Goal: Task Accomplishment & Management: Manage account settings

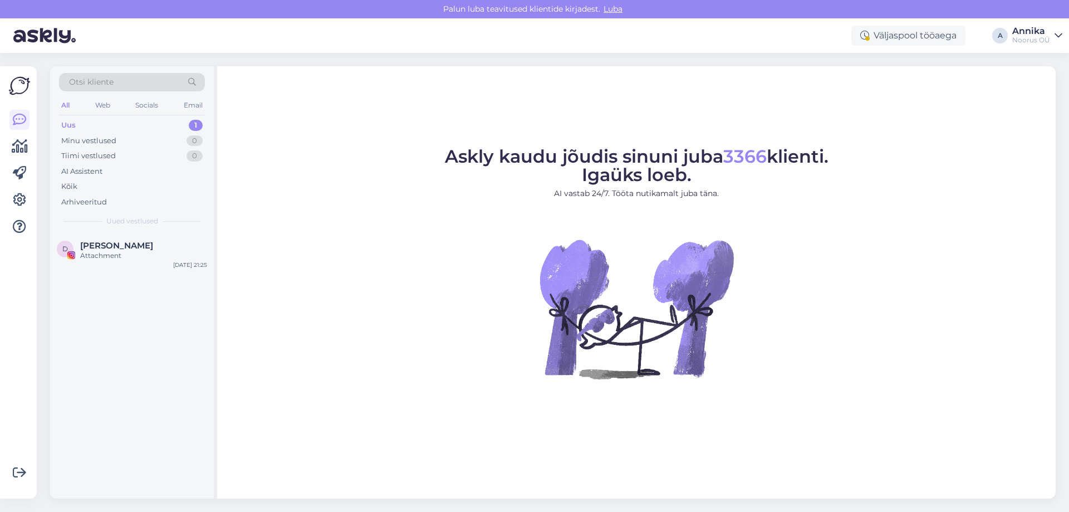
click at [143, 224] on span "Uued vestlused" at bounding box center [132, 221] width 52 height 10
drag, startPoint x: 145, startPoint y: 238, endPoint x: 150, endPoint y: 241, distance: 6.0
click at [145, 238] on div "D Diana Saar Attachment Aug 28 21:25" at bounding box center [132, 253] width 164 height 40
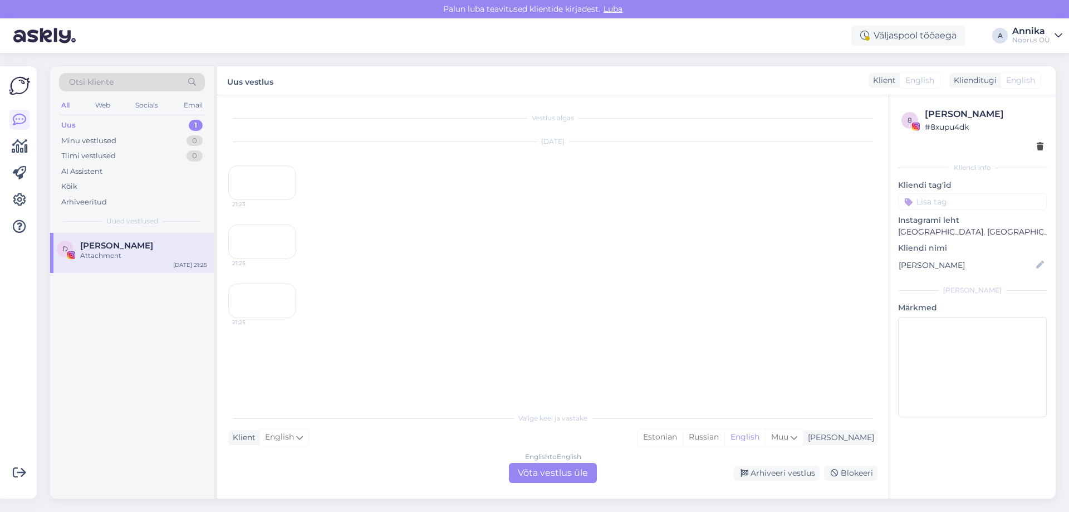
click at [274, 200] on div "21:23" at bounding box center [262, 182] width 68 height 35
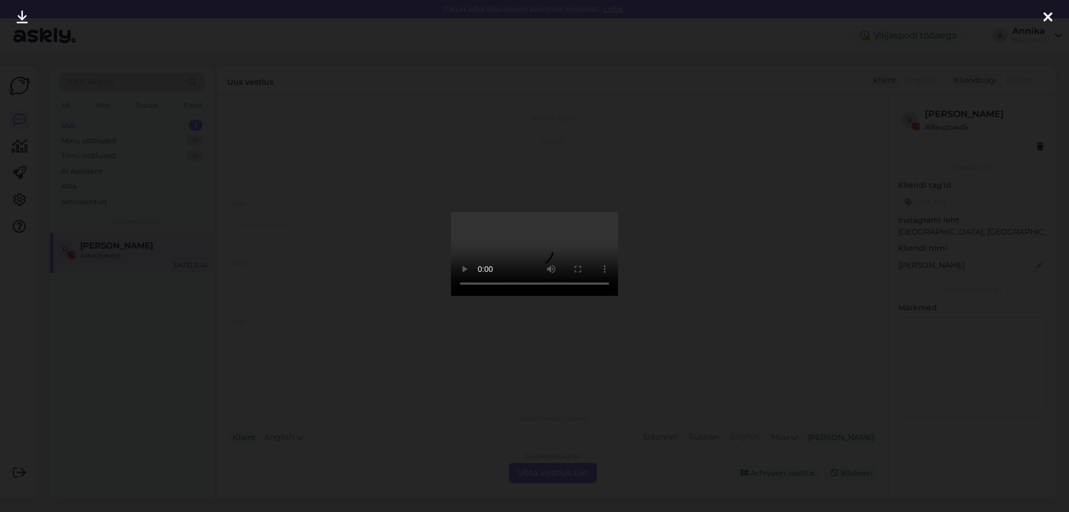
click at [736, 175] on div at bounding box center [534, 256] width 1069 height 512
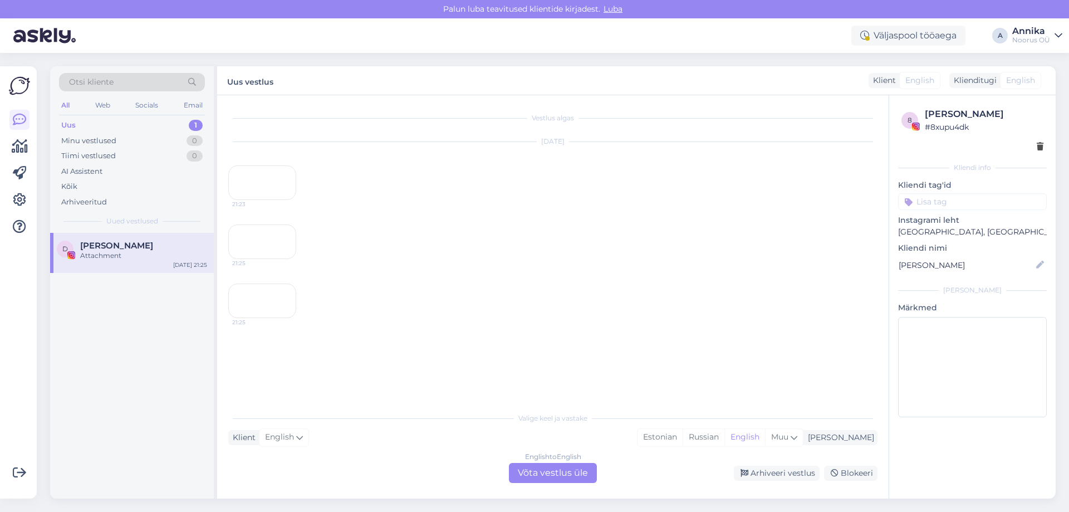
click at [264, 259] on div "21:25" at bounding box center [262, 241] width 68 height 35
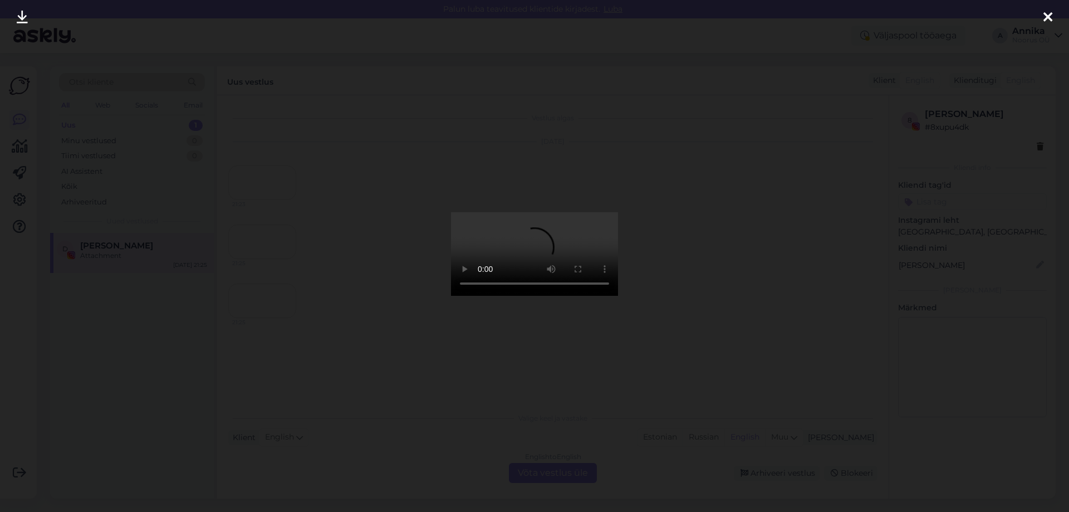
click at [774, 151] on div at bounding box center [534, 256] width 1069 height 512
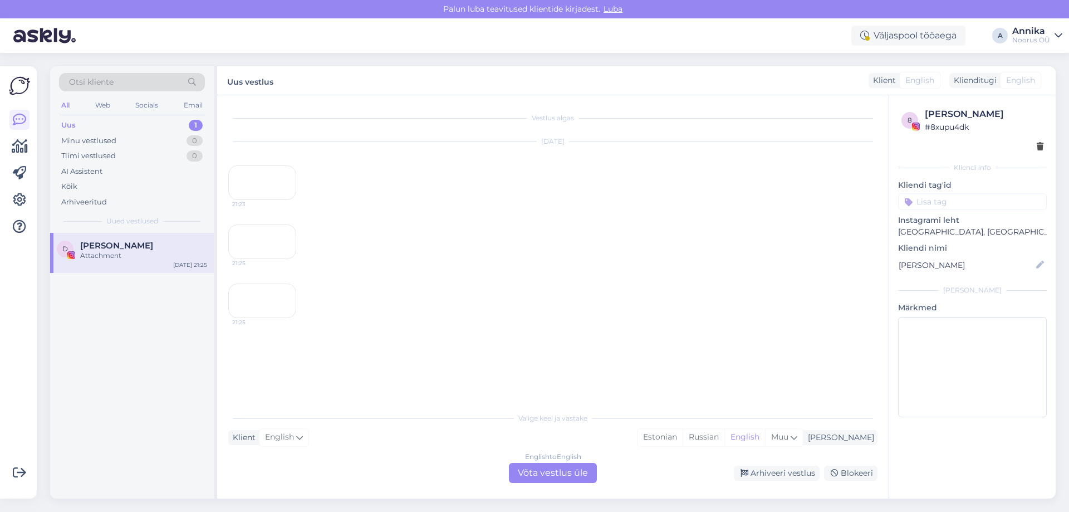
scroll to position [184, 0]
click at [248, 317] on div "21:25" at bounding box center [262, 300] width 68 height 35
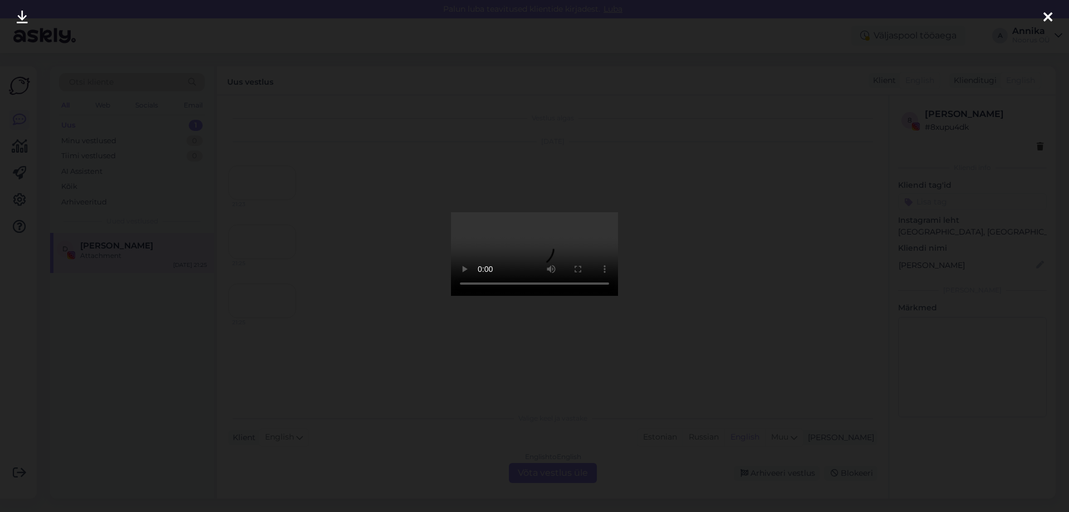
click at [733, 150] on div at bounding box center [534, 256] width 1069 height 512
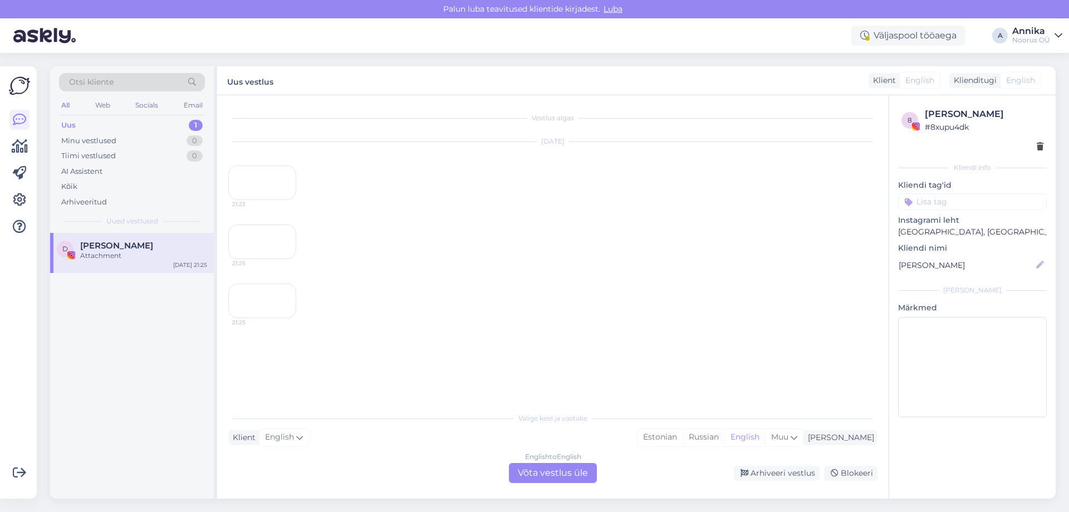
click at [755, 473] on div "Arhiveeri vestlus" at bounding box center [777, 472] width 86 height 15
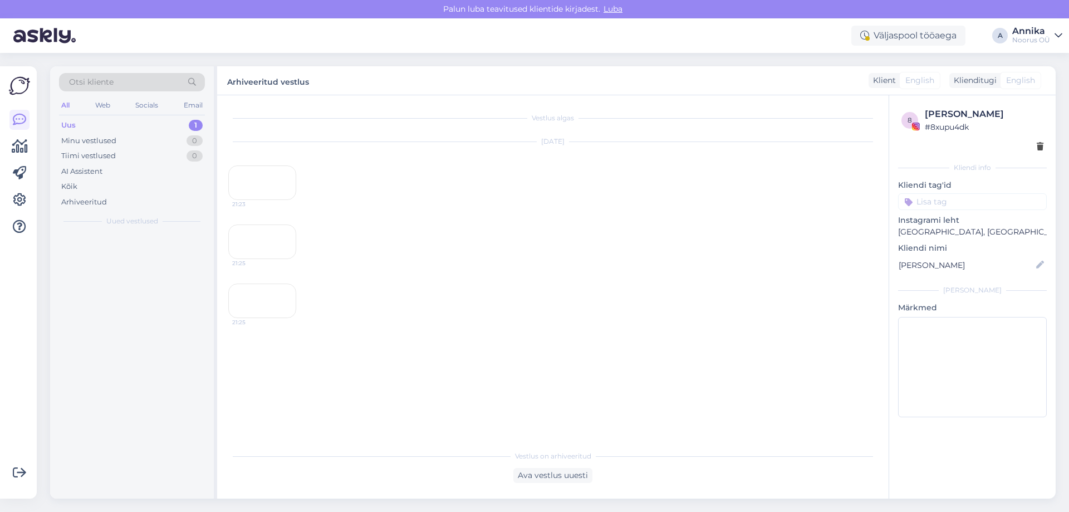
scroll to position [146, 0]
